Goal: Task Accomplishment & Management: Use online tool/utility

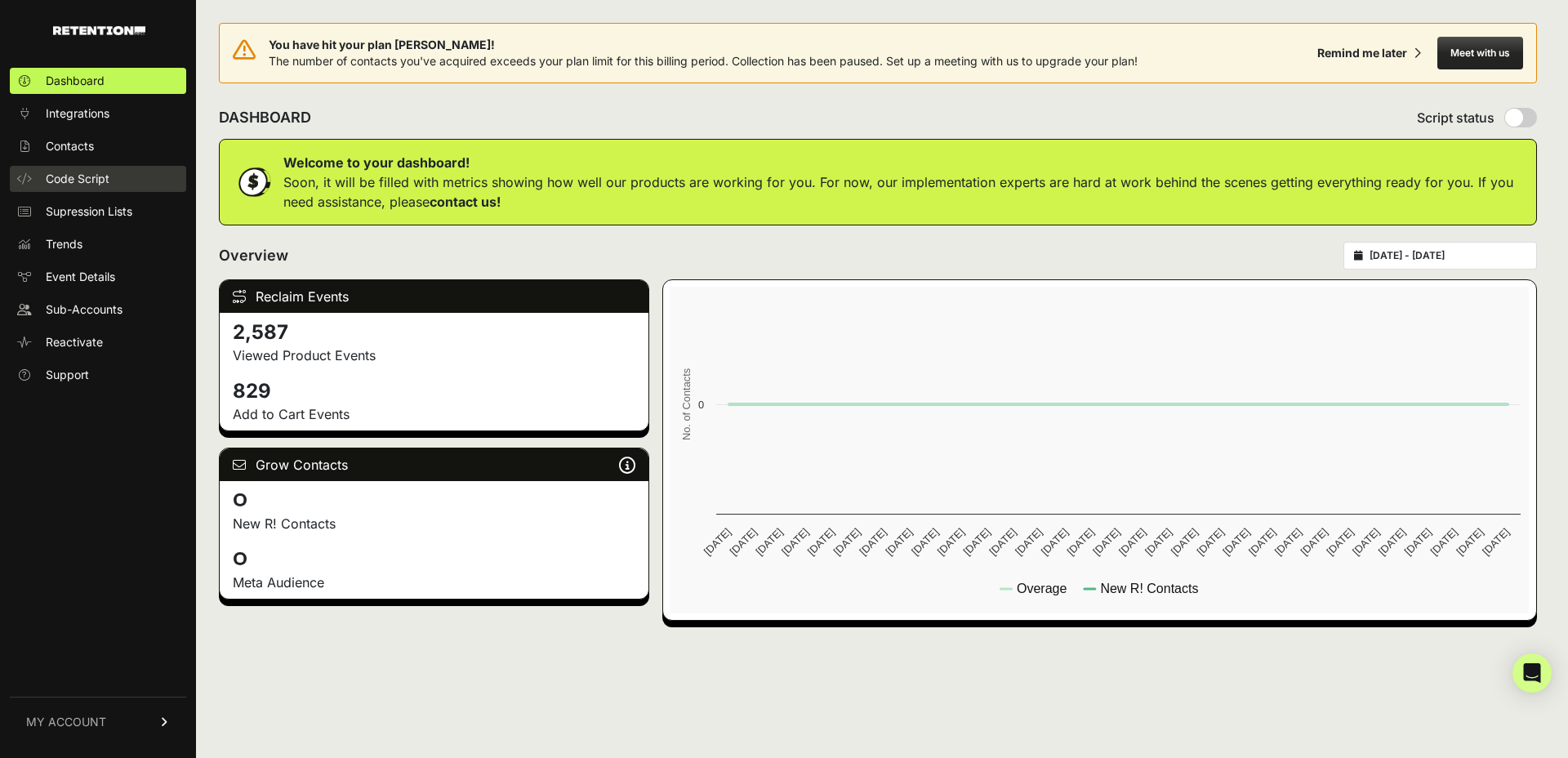
click at [71, 176] on span "Code Script" at bounding box center [77, 179] width 64 height 17
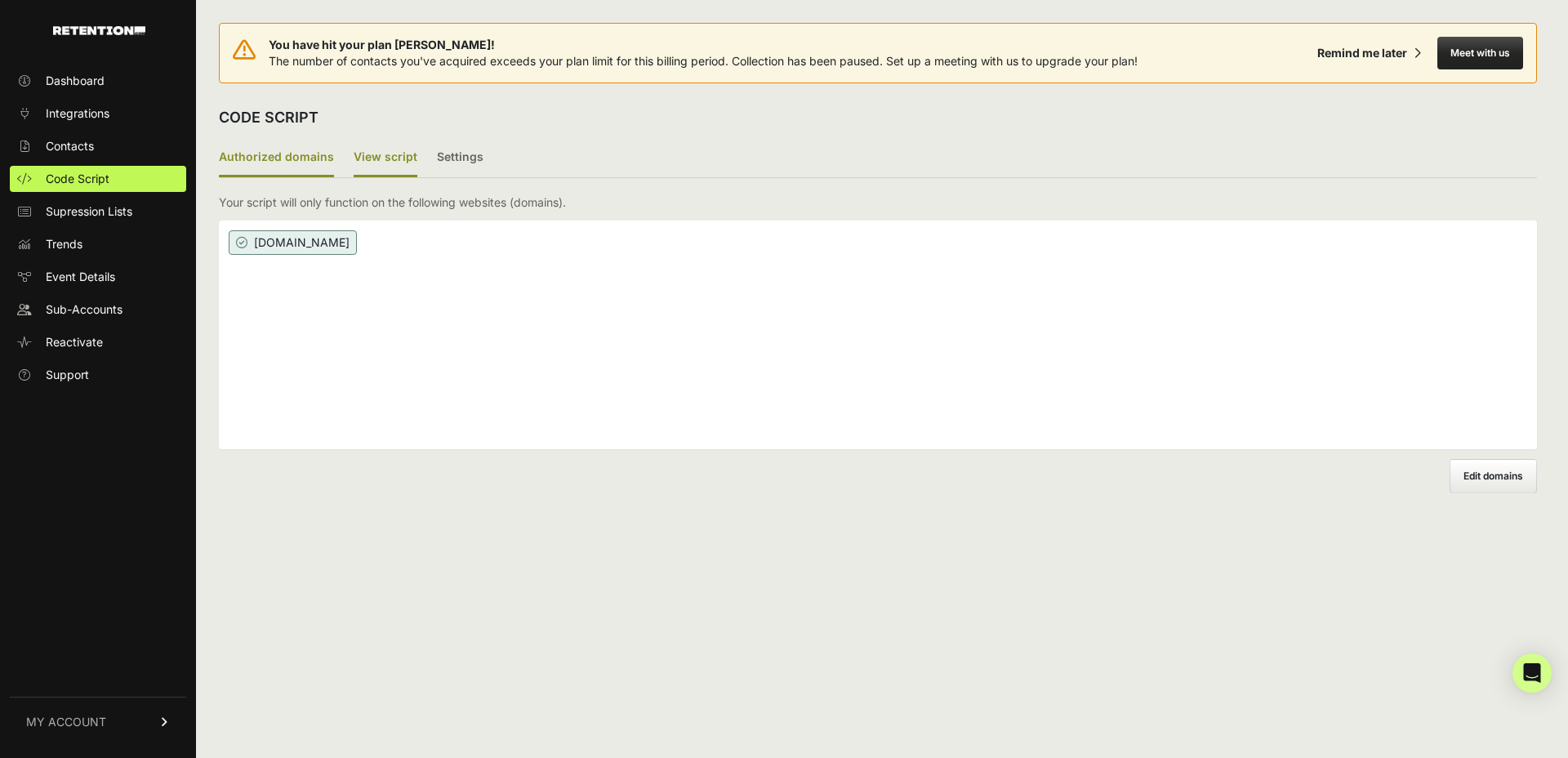
click at [396, 159] on label "View script" at bounding box center [385, 157] width 64 height 38
click at [0, 0] on input "View script" at bounding box center [0, 0] width 0 height 0
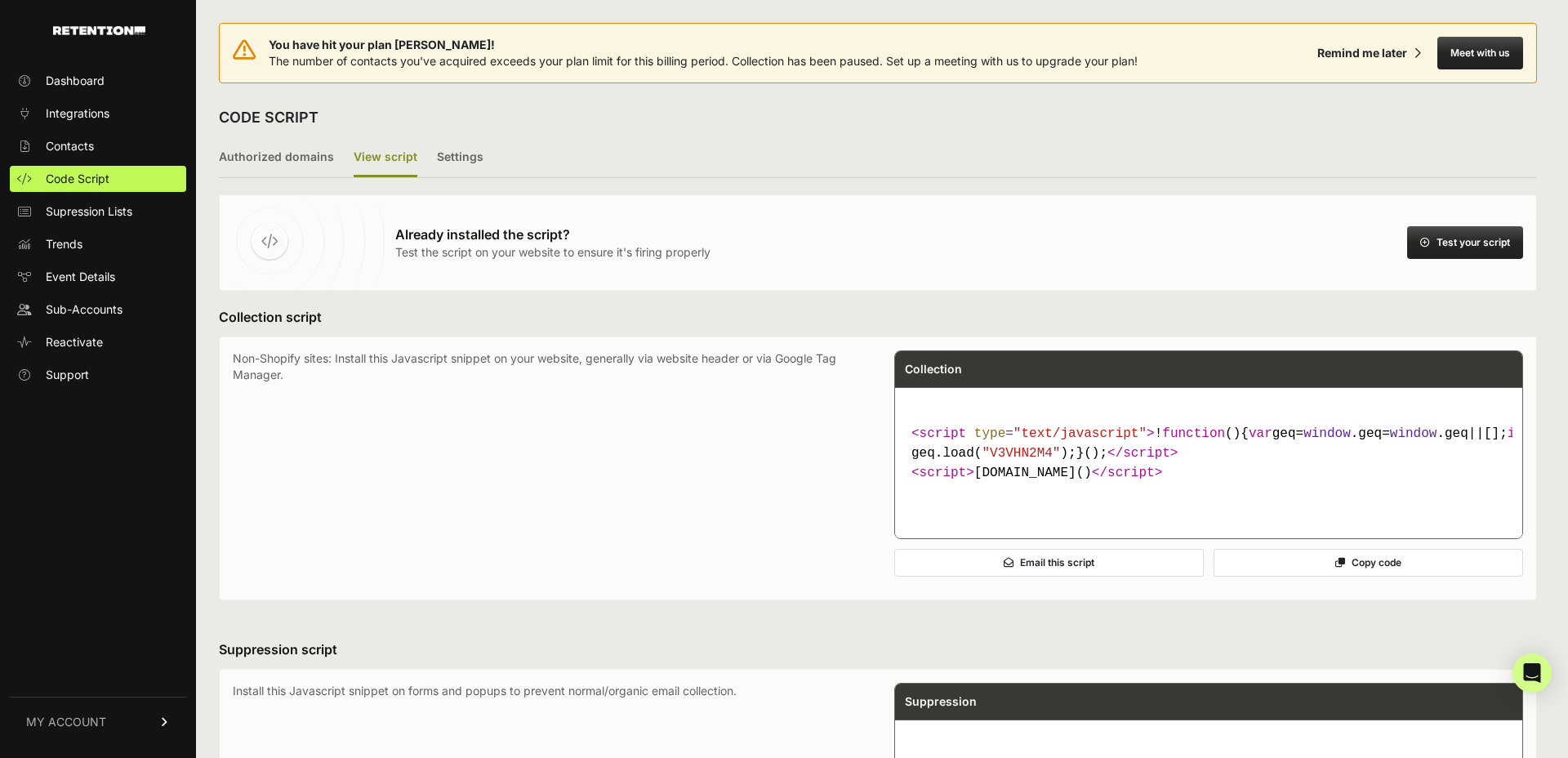
click at [1025, 461] on span ""V3VHN2M4"" at bounding box center [1021, 453] width 78 height 15
copy span "V3VHN2M4"
click at [71, 310] on span "Sub-Accounts" at bounding box center [84, 309] width 77 height 17
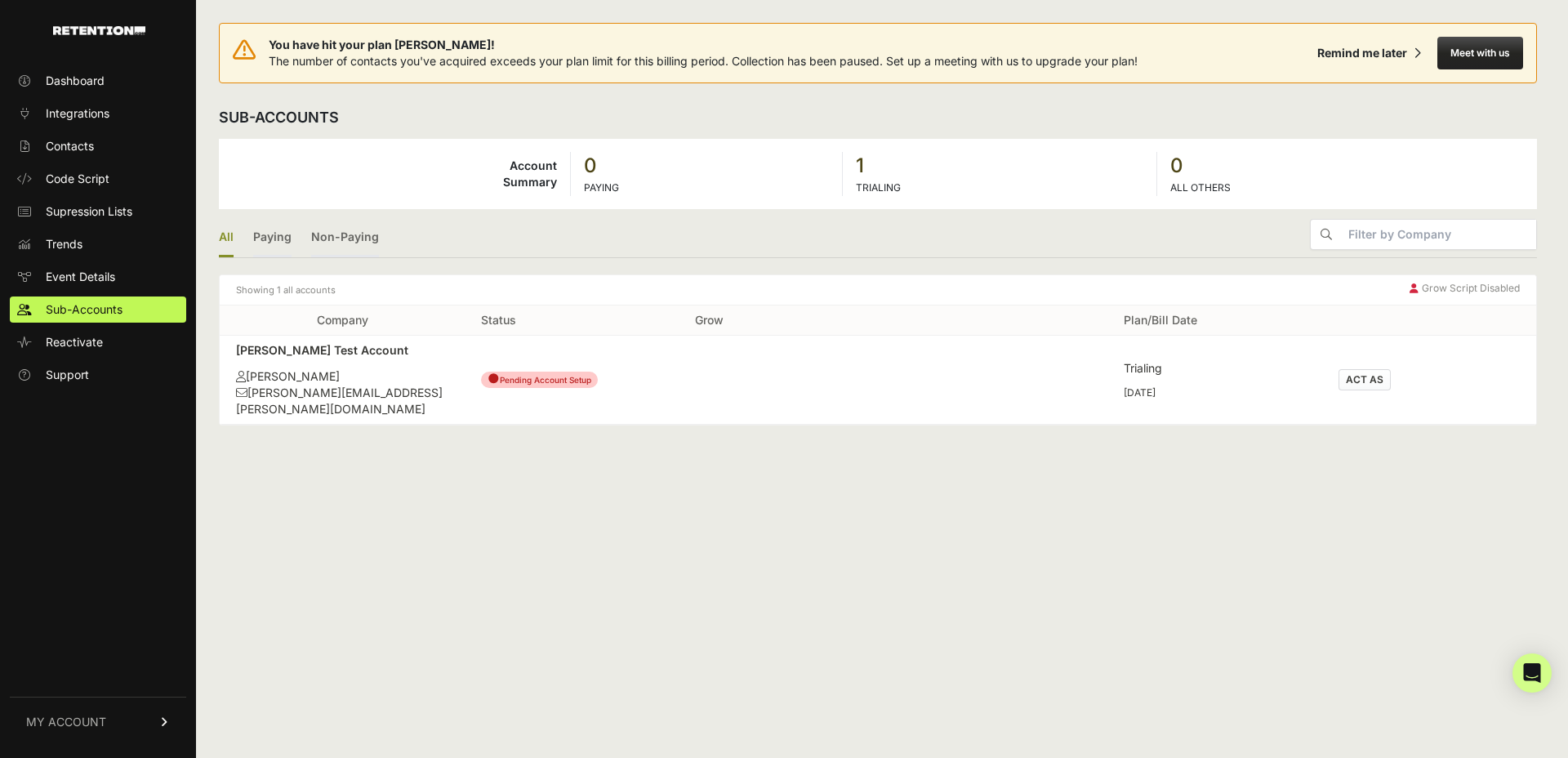
click at [1364, 384] on button "ACT AS" at bounding box center [1365, 379] width 52 height 21
